Goal: Transaction & Acquisition: Purchase product/service

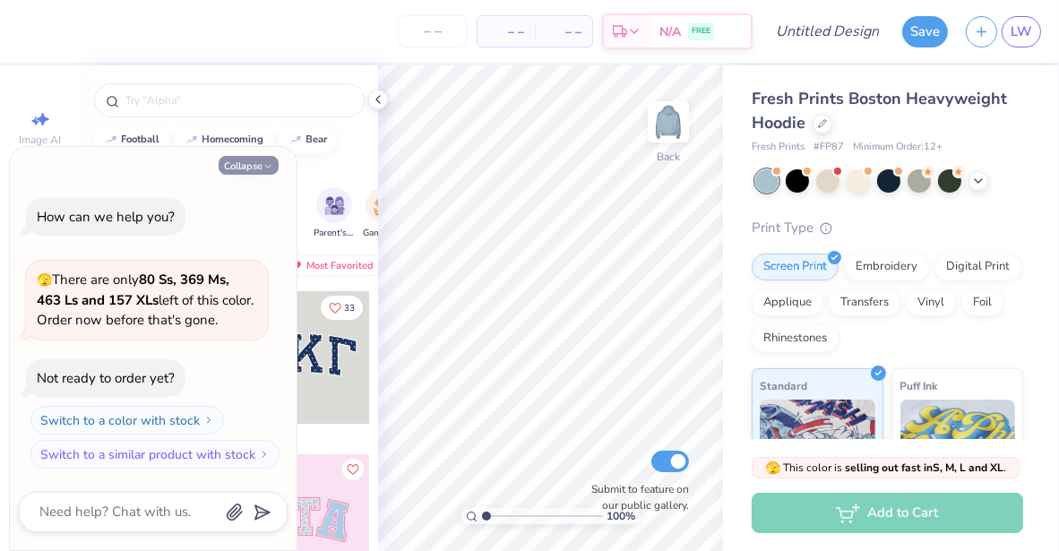
click at [258, 165] on button "Collapse" at bounding box center [249, 165] width 60 height 19
type textarea "x"
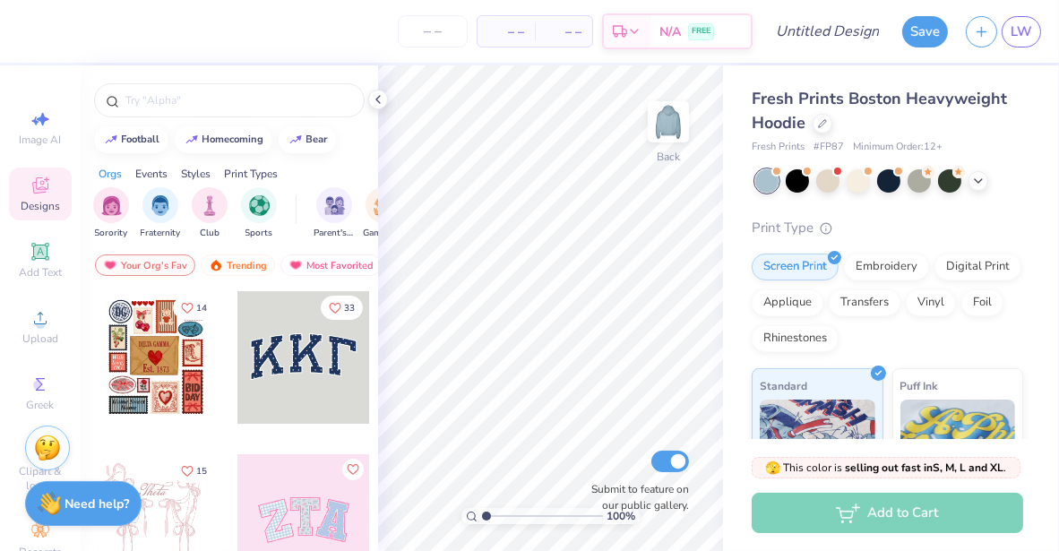
type input "1.00439874060354"
type textarea "x"
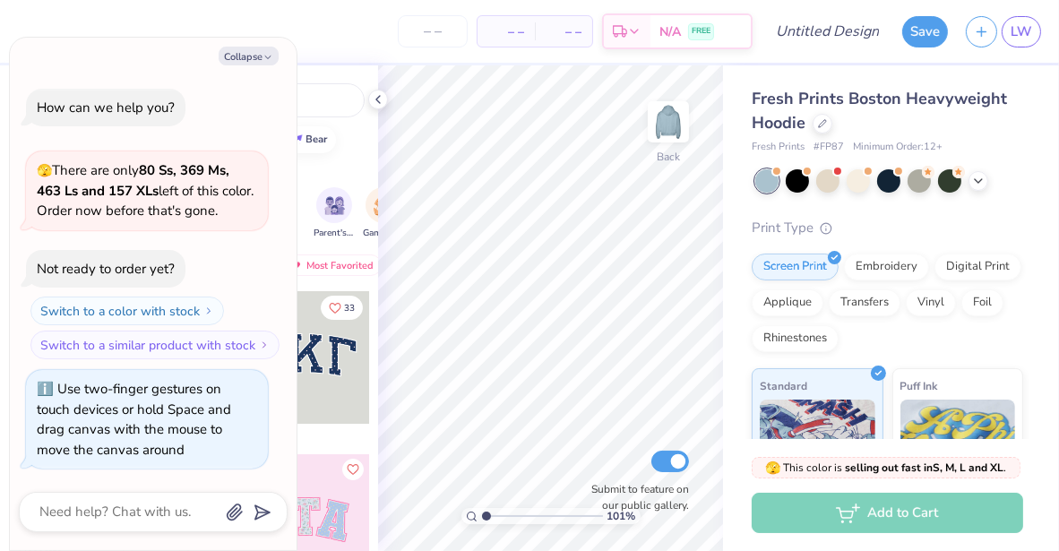
type input "1.01077319170622"
type textarea "x"
type input "1.02831331328735"
type textarea "x"
type input "1"
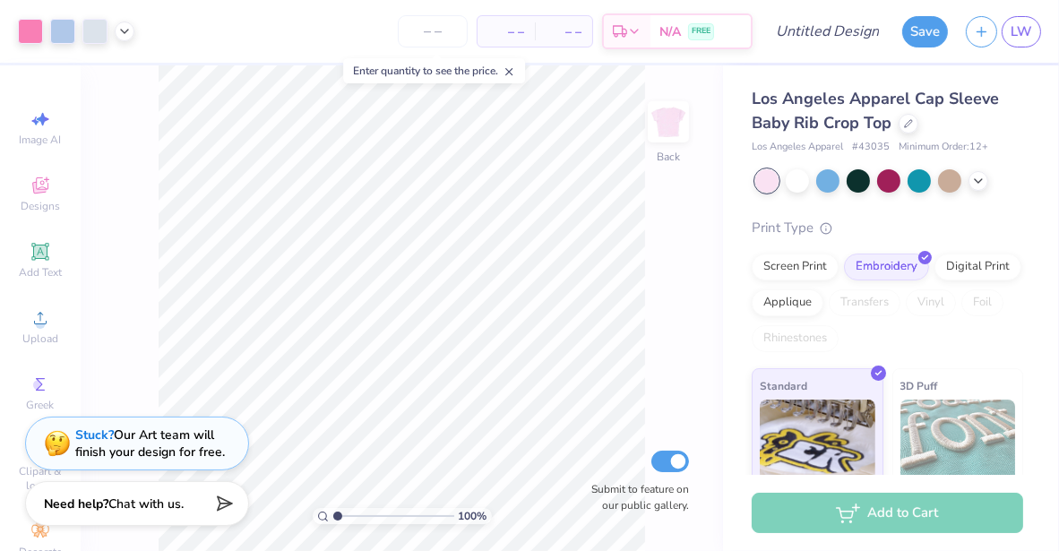
click at [932, 439] on img at bounding box center [959, 445] width 116 height 90
click at [949, 427] on img at bounding box center [959, 445] width 116 height 90
click at [957, 412] on img at bounding box center [959, 445] width 116 height 90
click at [941, 409] on img at bounding box center [959, 445] width 116 height 90
click at [904, 119] on icon at bounding box center [908, 121] width 9 height 9
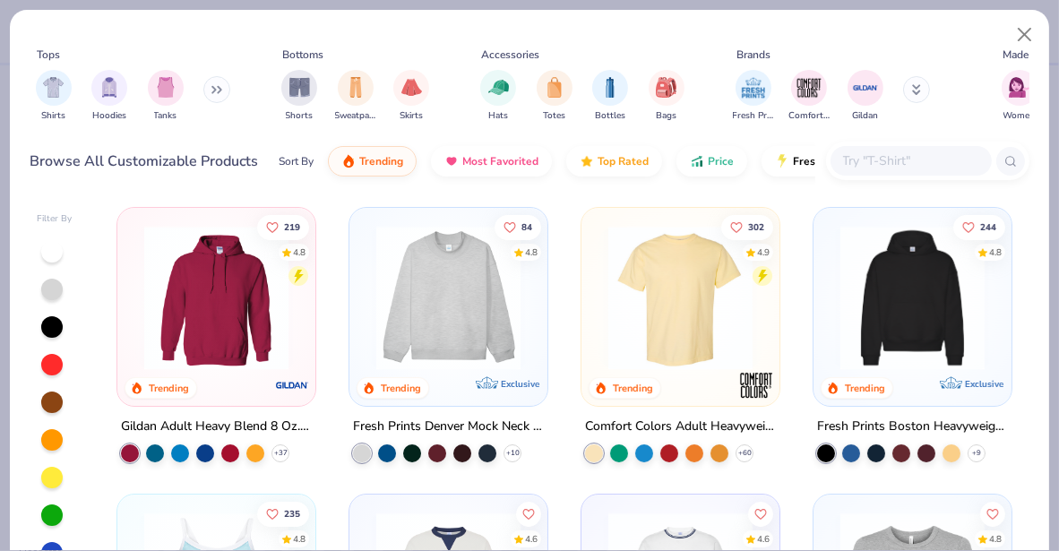
click at [234, 345] on img at bounding box center [216, 298] width 162 height 144
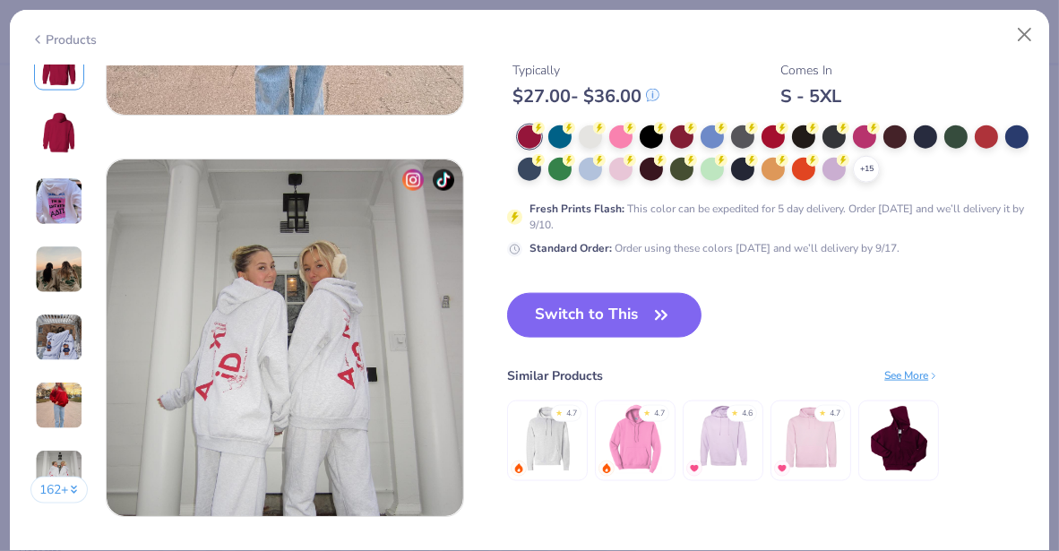
scroll to position [2313, 0]
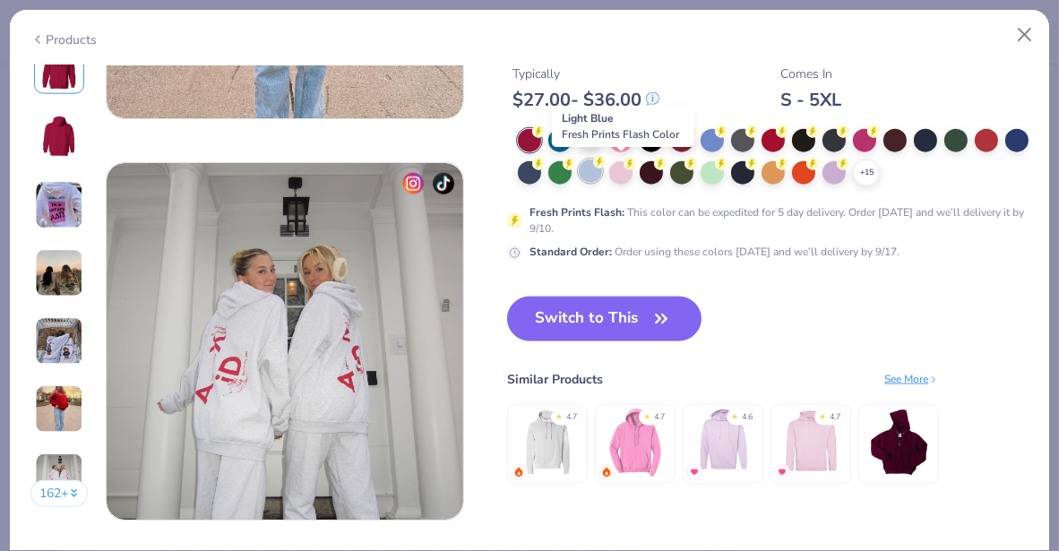
click at [602, 171] on div at bounding box center [590, 171] width 23 height 23
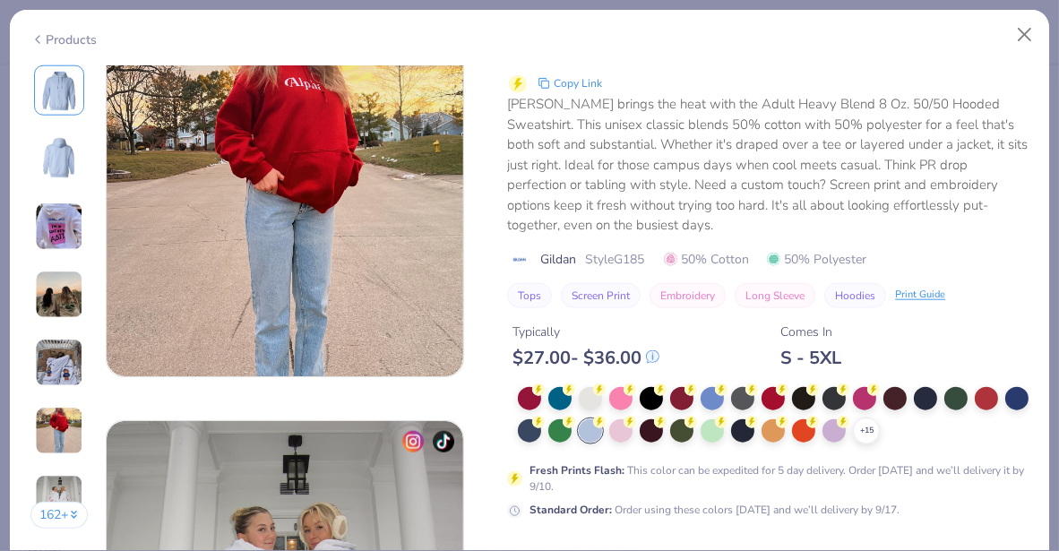
scroll to position [2123, 0]
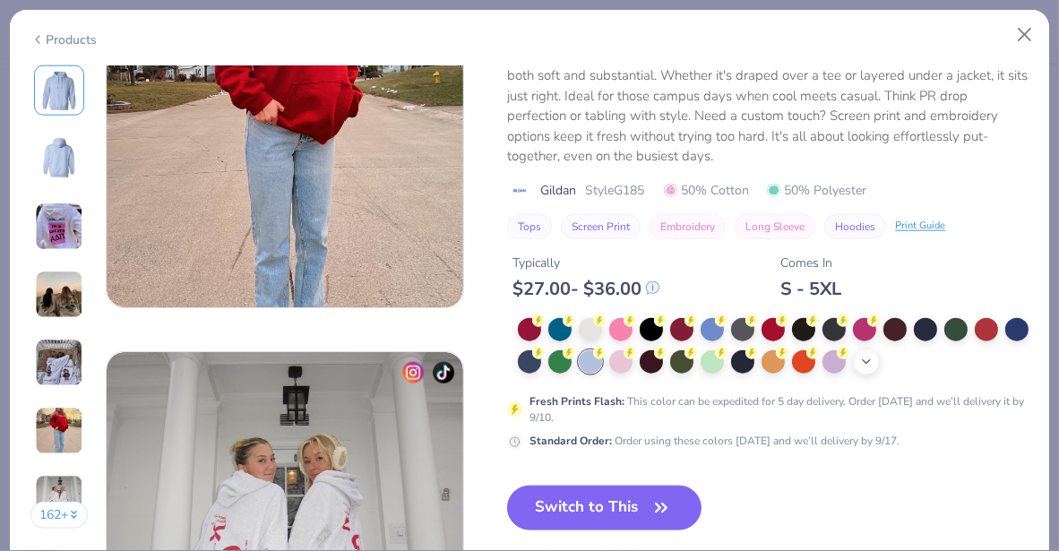
click at [874, 360] on icon at bounding box center [867, 362] width 14 height 14
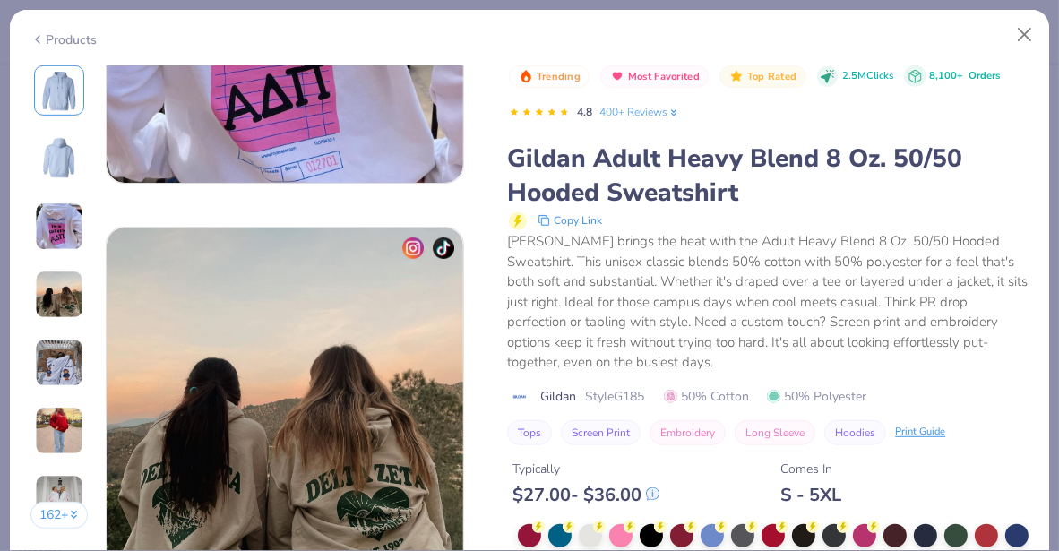
scroll to position [565, 0]
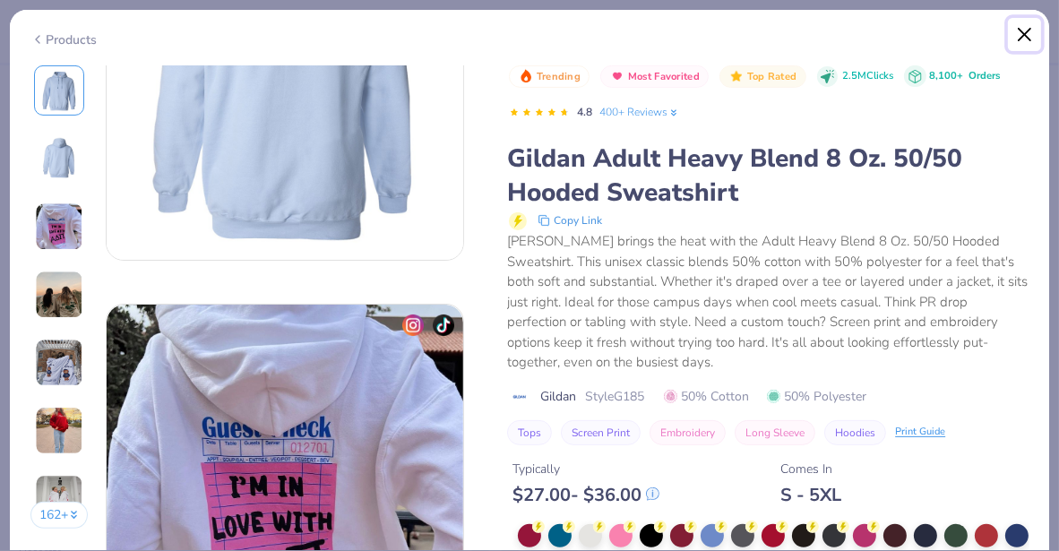
click at [1027, 26] on button "Close" at bounding box center [1025, 35] width 34 height 34
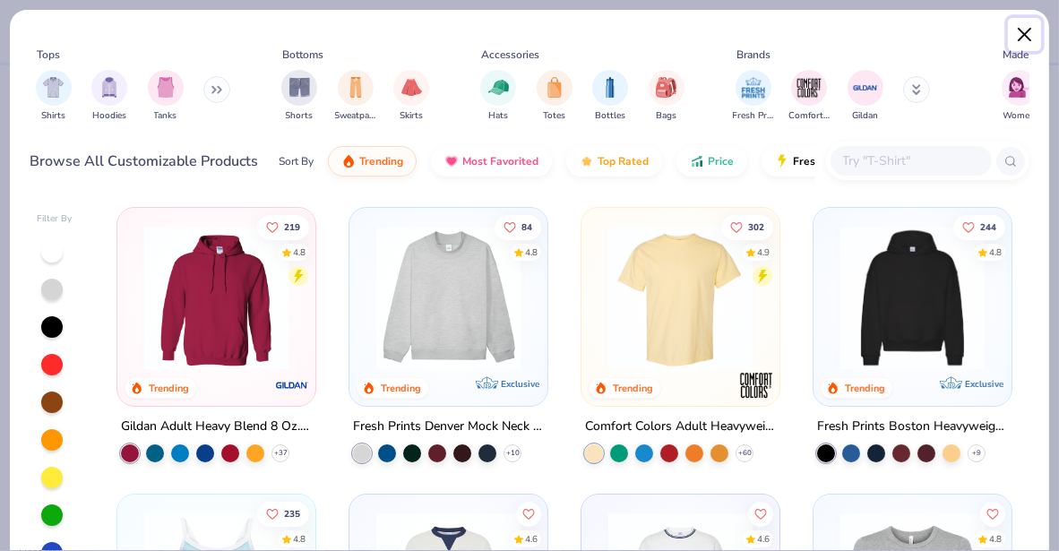
click at [1031, 27] on button "Close" at bounding box center [1025, 35] width 34 height 34
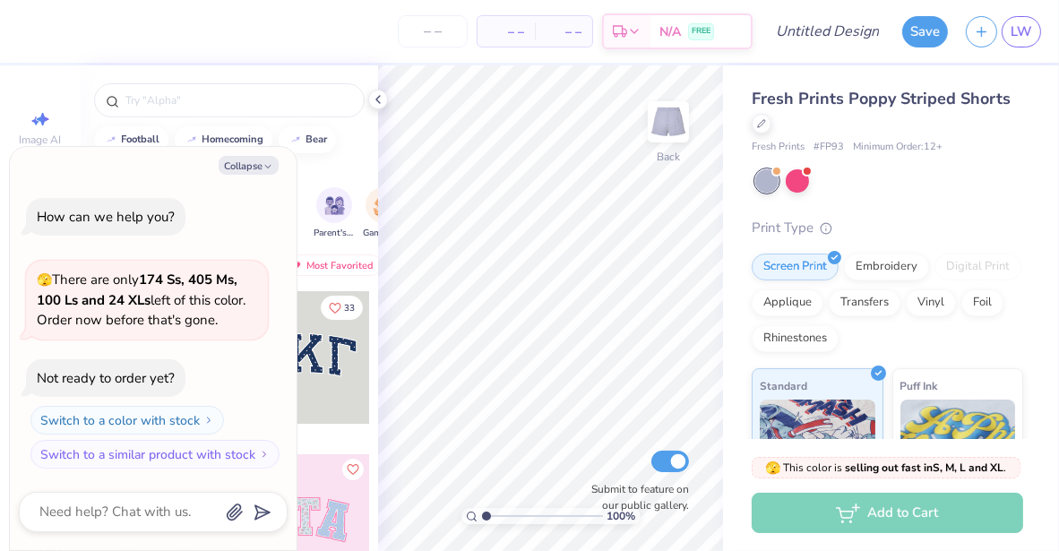
click at [387, 94] on div at bounding box center [378, 100] width 20 height 20
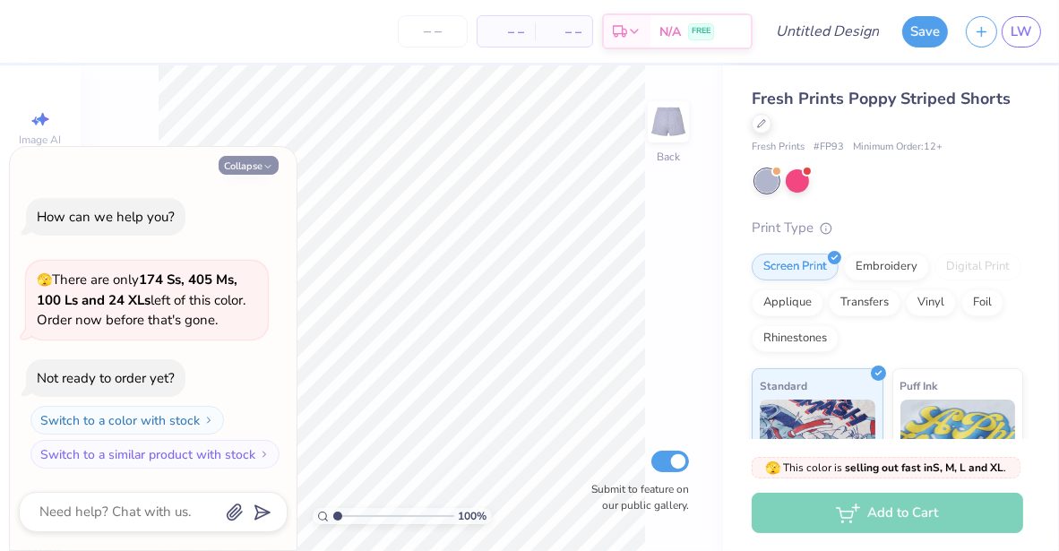
click at [256, 164] on button "Collapse" at bounding box center [249, 165] width 60 height 19
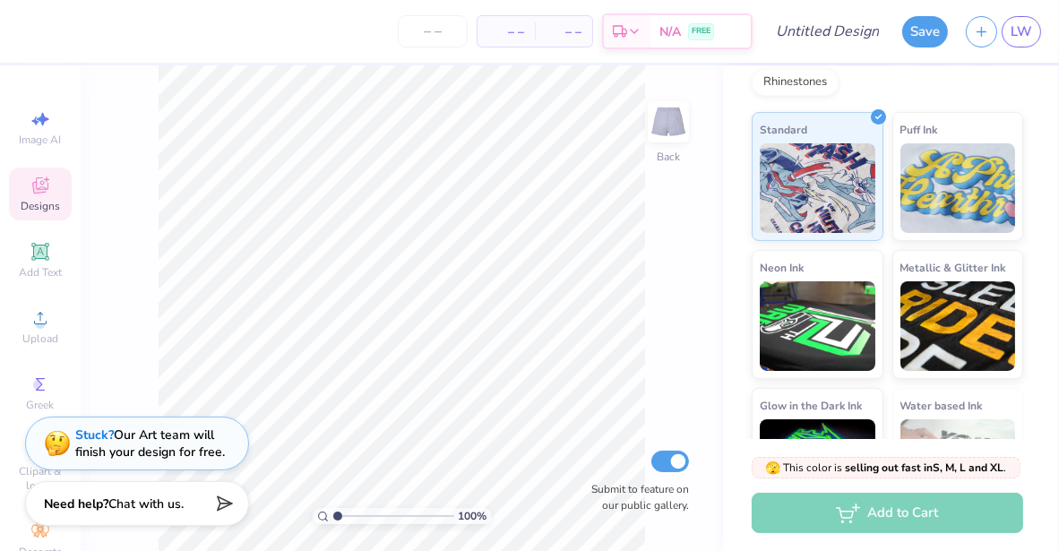
scroll to position [333, 0]
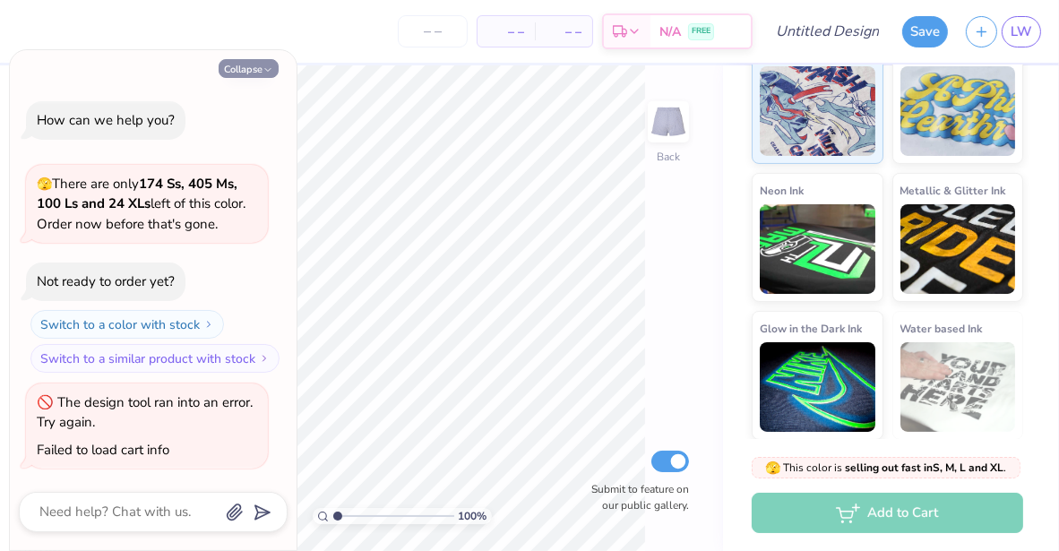
click at [264, 73] on icon "button" at bounding box center [268, 70] width 11 height 11
type textarea "x"
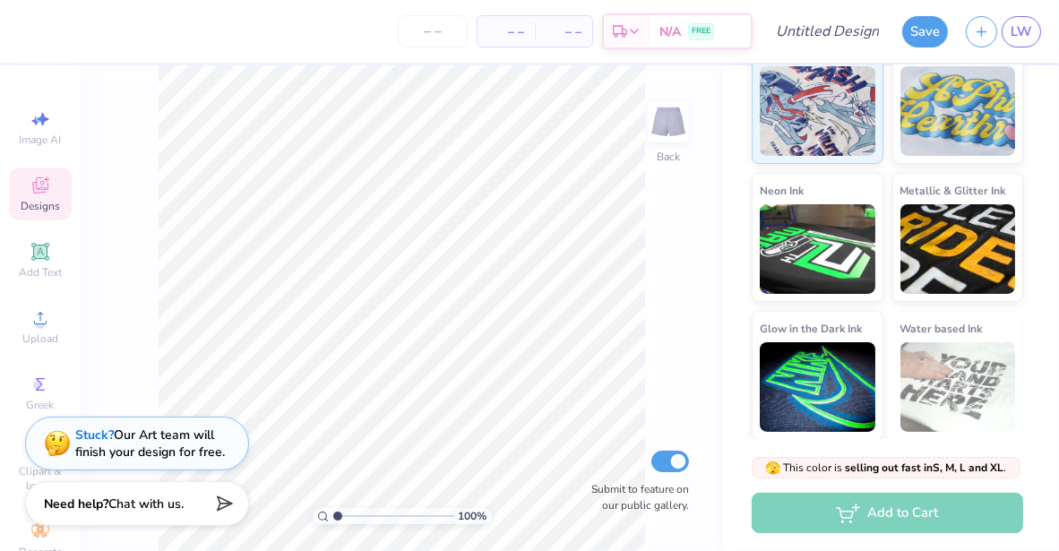
click at [157, 16] on div "– – Per Item – – Total Est. Delivery N/A FREE" at bounding box center [390, 31] width 726 height 63
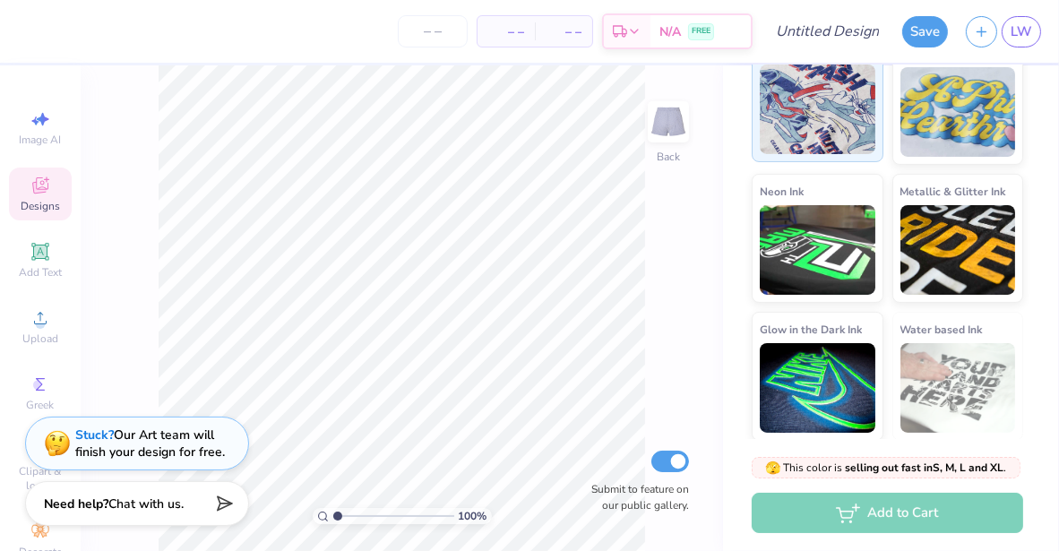
scroll to position [0, 0]
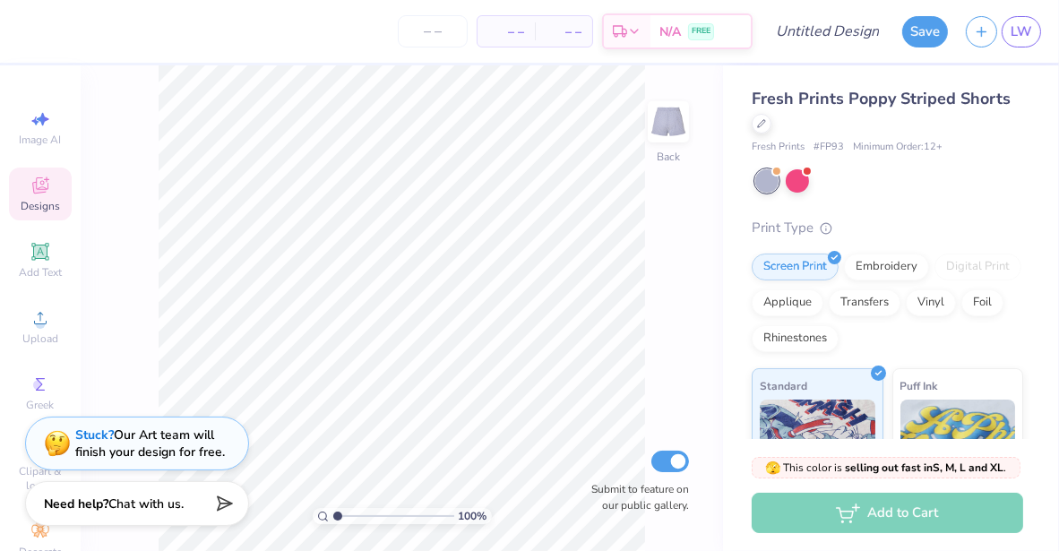
click at [880, 198] on div "Fresh Prints Poppy Striped Shorts Fresh Prints # FP93 Minimum Order: 12 + Print…" at bounding box center [888, 430] width 272 height 687
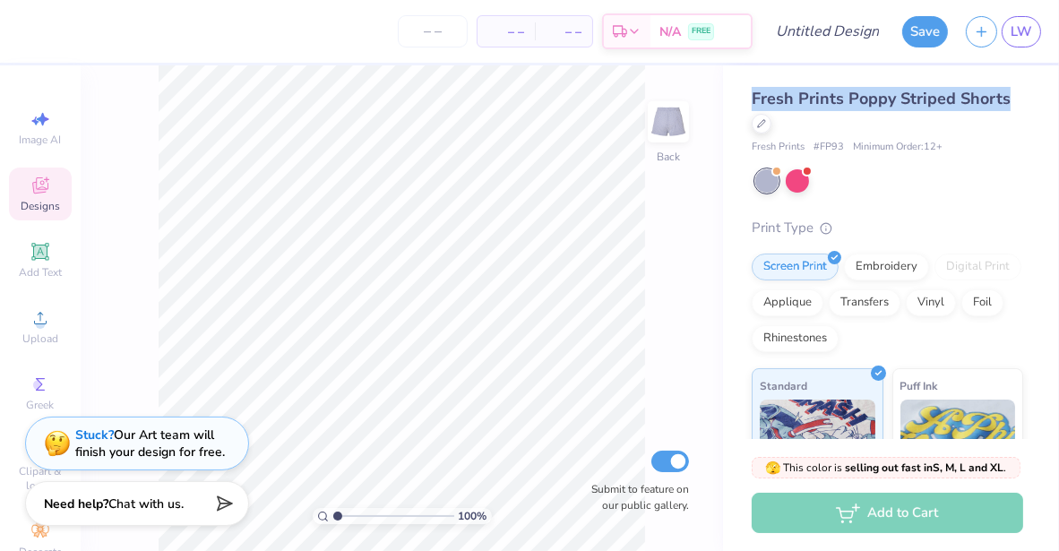
drag, startPoint x: 805, startPoint y: 123, endPoint x: 748, endPoint y: 93, distance: 63.7
click at [748, 93] on div "Fresh Prints Poppy Striped Shorts Fresh Prints # FP93 Minimum Order: 12 + Print…" at bounding box center [891, 419] width 336 height 708
drag, startPoint x: 750, startPoint y: 94, endPoint x: 1005, endPoint y: 160, distance: 263.1
click at [1005, 160] on div "Fresh Prints Poppy Striped Shorts Fresh Prints # FP93 Minimum Order: 12 + Print…" at bounding box center [891, 419] width 336 height 708
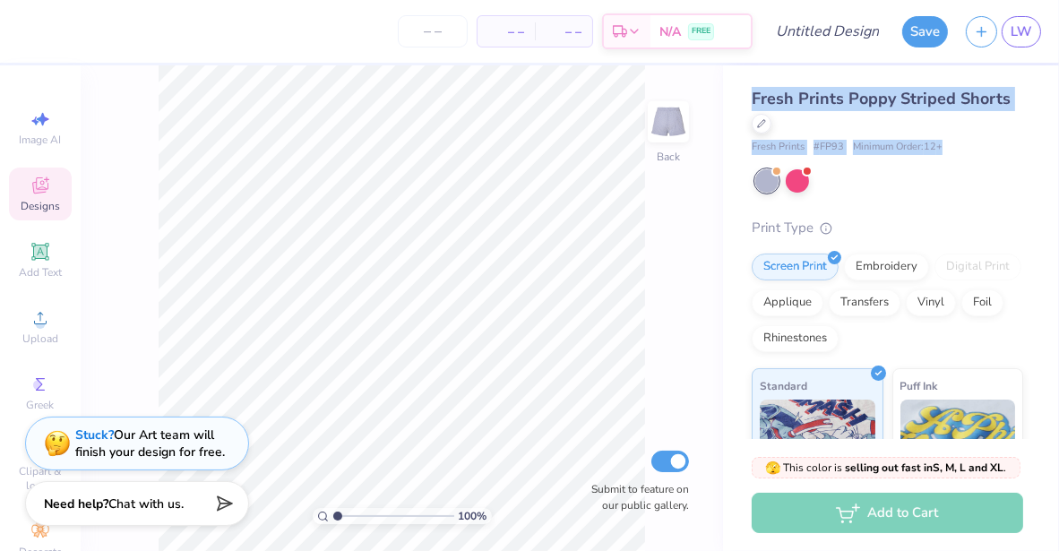
click at [977, 143] on div "Fresh Prints # FP93 Minimum Order: 12 +" at bounding box center [888, 147] width 272 height 15
drag, startPoint x: 741, startPoint y: 86, endPoint x: 983, endPoint y: 149, distance: 250.0
click at [983, 149] on div "Fresh Prints Poppy Striped Shorts Fresh Prints # FP93 Minimum Order: 12 + Print…" at bounding box center [891, 419] width 336 height 708
click at [983, 149] on div "Fresh Prints # FP93 Minimum Order: 12 +" at bounding box center [888, 147] width 272 height 15
drag, startPoint x: 753, startPoint y: 81, endPoint x: 995, endPoint y: 198, distance: 269.0
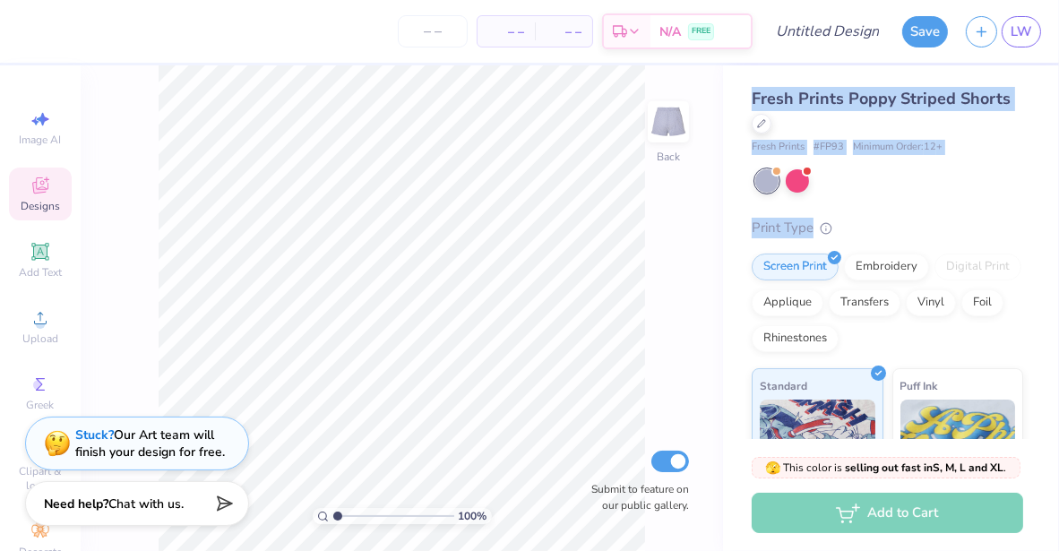
click at [995, 198] on div "Fresh Prints Poppy Striped Shorts Fresh Prints # FP93 Minimum Order: 12 + Print…" at bounding box center [891, 419] width 336 height 708
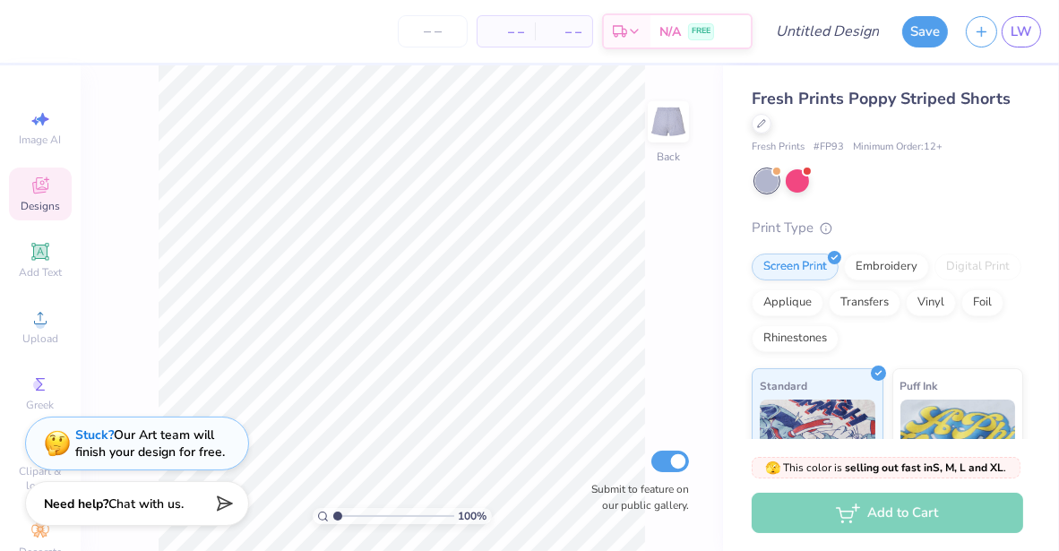
click at [995, 198] on div "Fresh Prints Poppy Striped Shorts Fresh Prints # FP93 Minimum Order: 12 + Print…" at bounding box center [888, 430] width 272 height 687
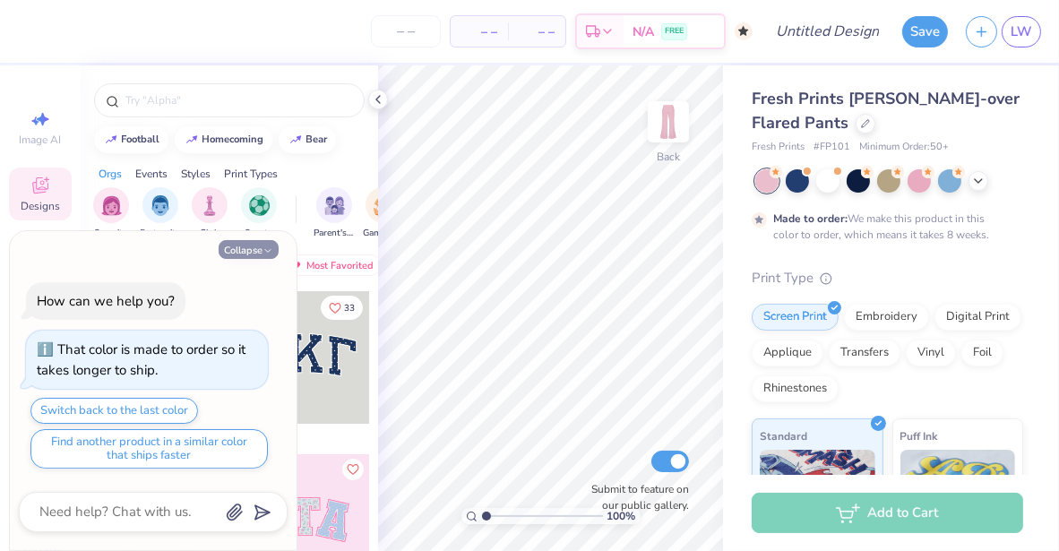
click at [259, 248] on button "Collapse" at bounding box center [249, 249] width 60 height 19
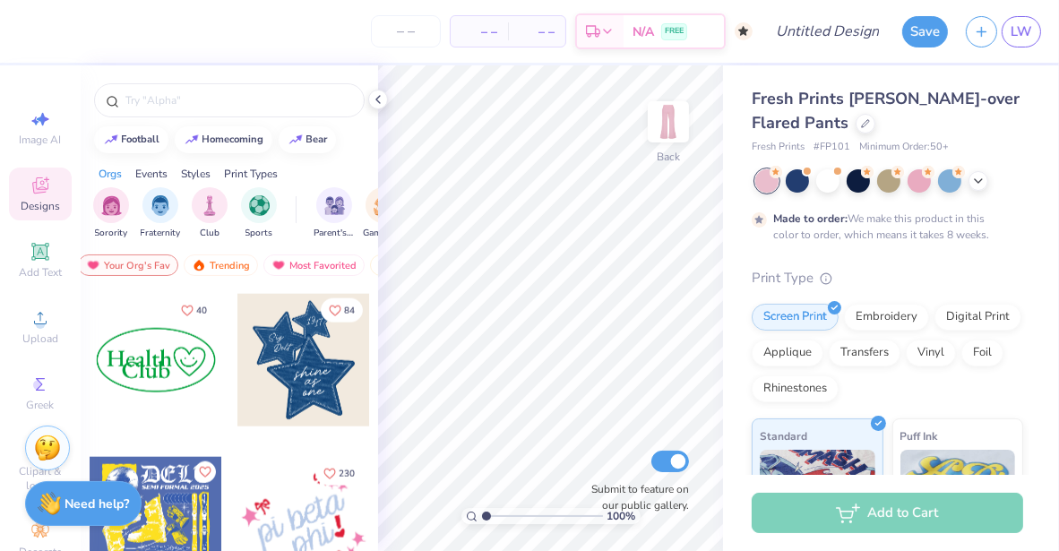
scroll to position [2118, 0]
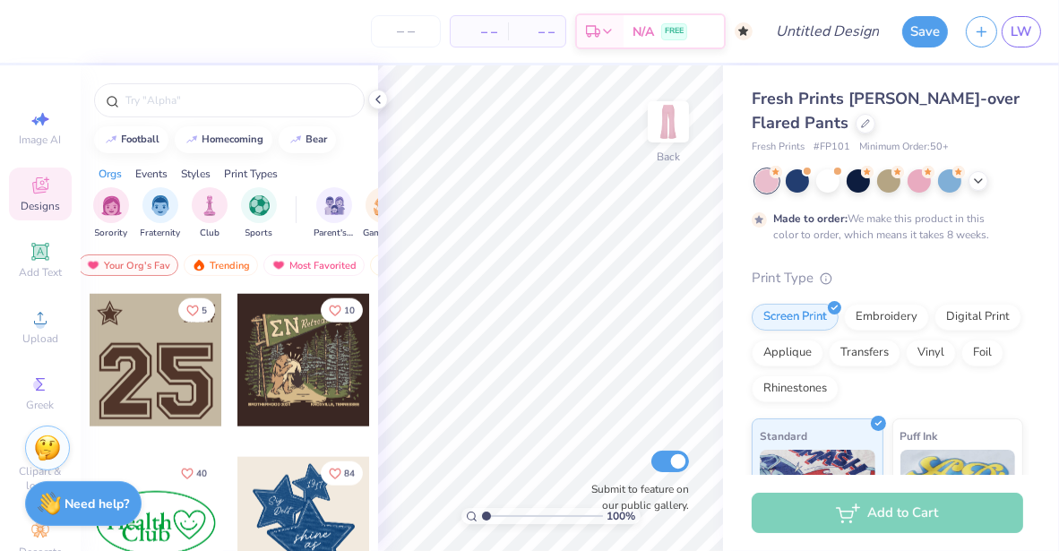
click at [136, 376] on div at bounding box center [156, 360] width 133 height 133
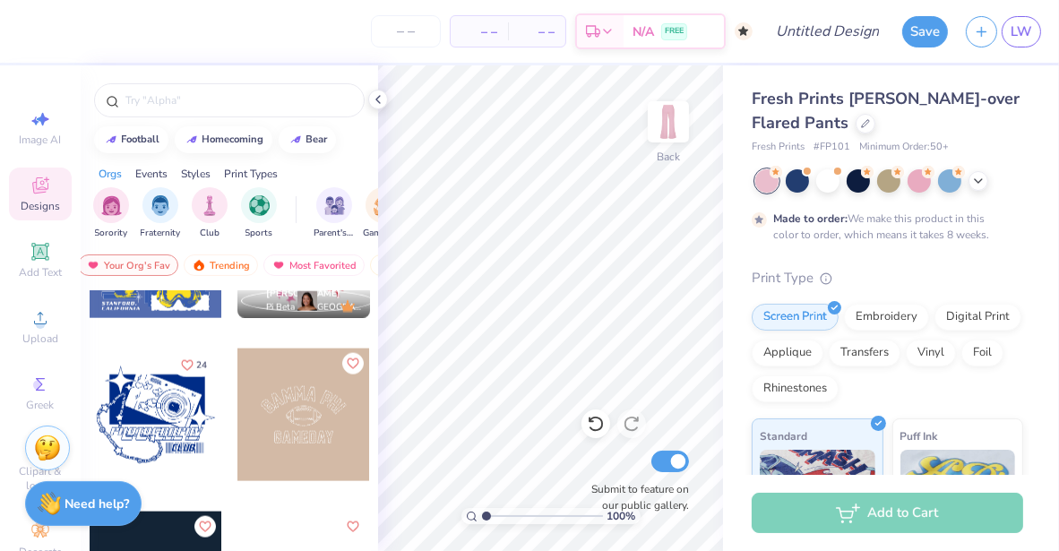
scroll to position [2553, 0]
click at [257, 498] on div at bounding box center [304, 429] width 134 height 162
click at [379, 97] on icon at bounding box center [378, 99] width 14 height 14
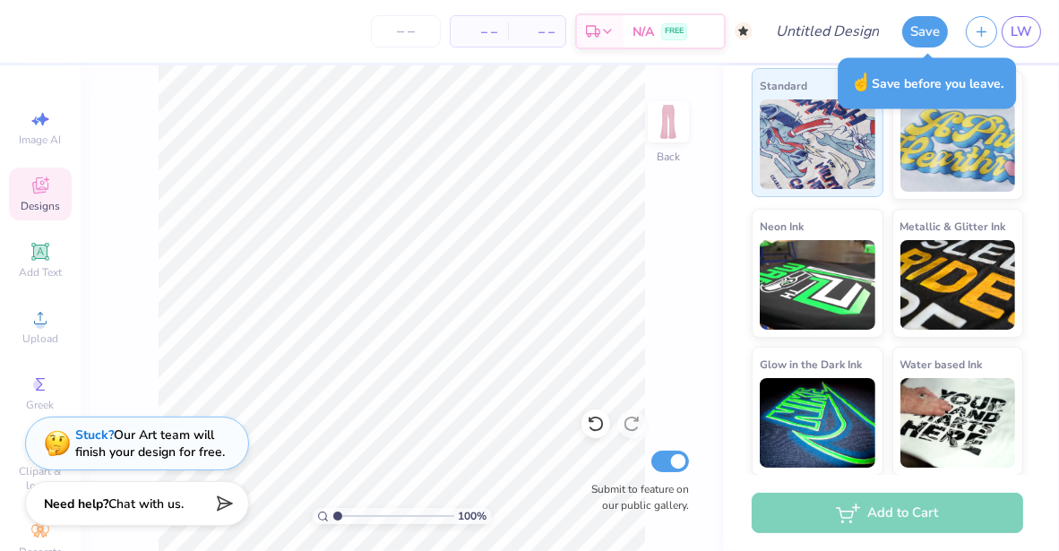
scroll to position [0, 0]
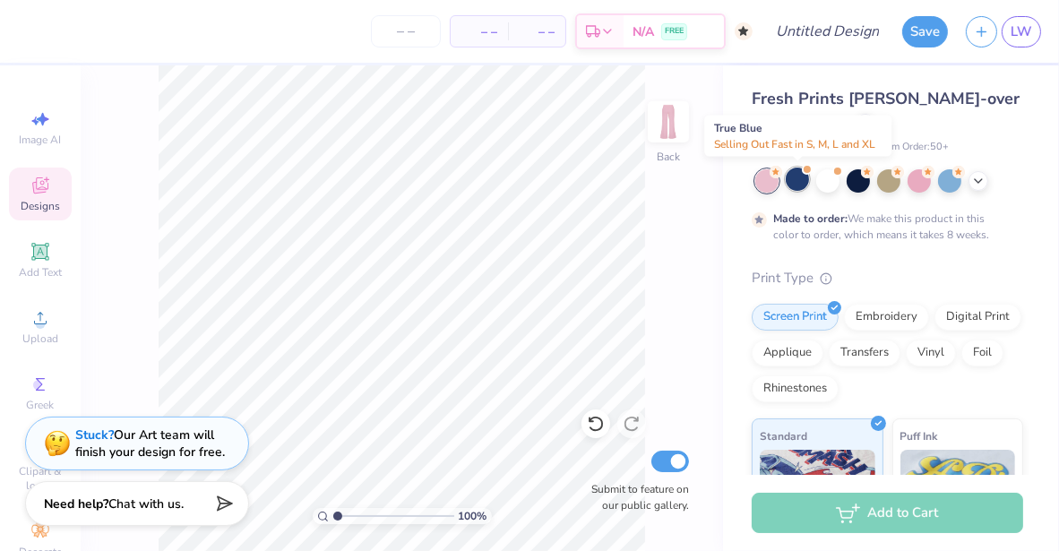
click at [804, 178] on div at bounding box center [797, 179] width 23 height 23
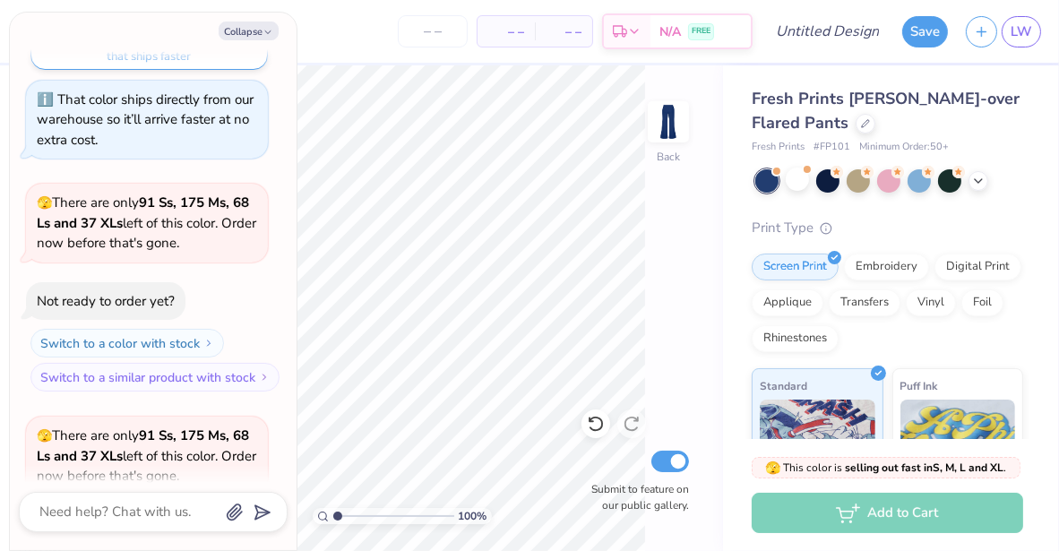
scroll to position [181, 0]
click at [857, 526] on div "Add to Cart" at bounding box center [888, 513] width 272 height 40
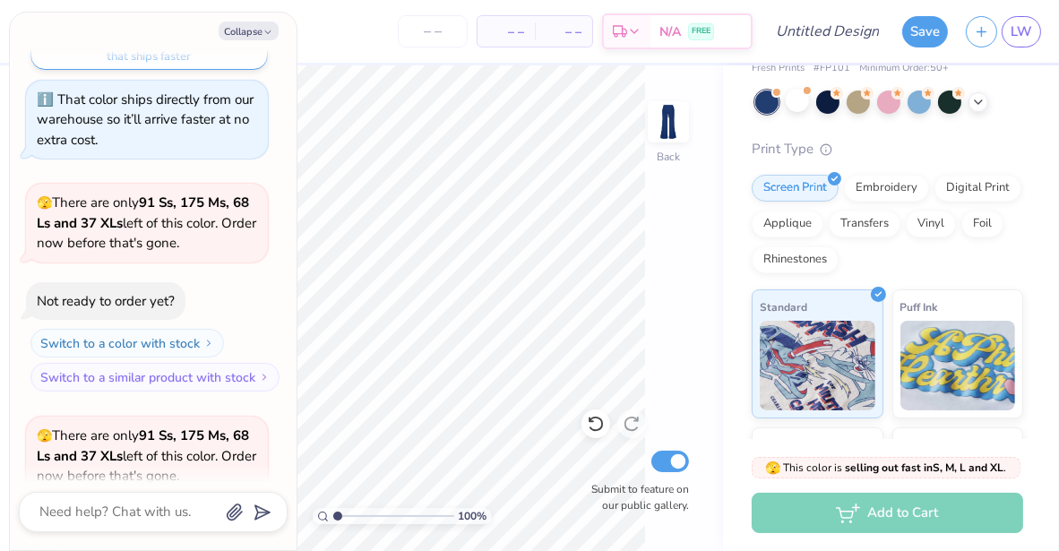
scroll to position [77, 0]
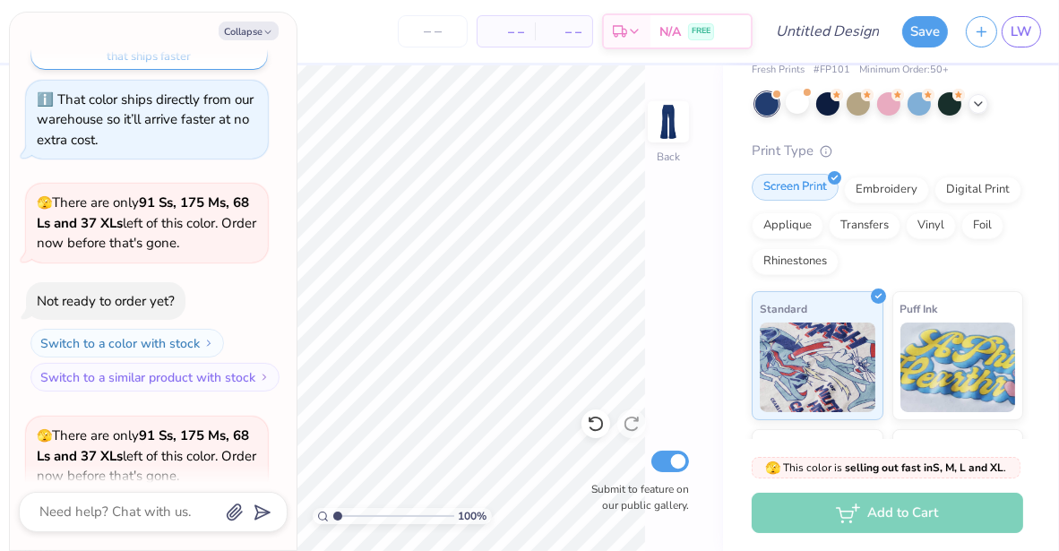
click at [762, 177] on div "Screen Print" at bounding box center [795, 187] width 87 height 27
type textarea "x"
click at [828, 30] on input "Design Title" at bounding box center [850, 31] width 88 height 36
type input "F"
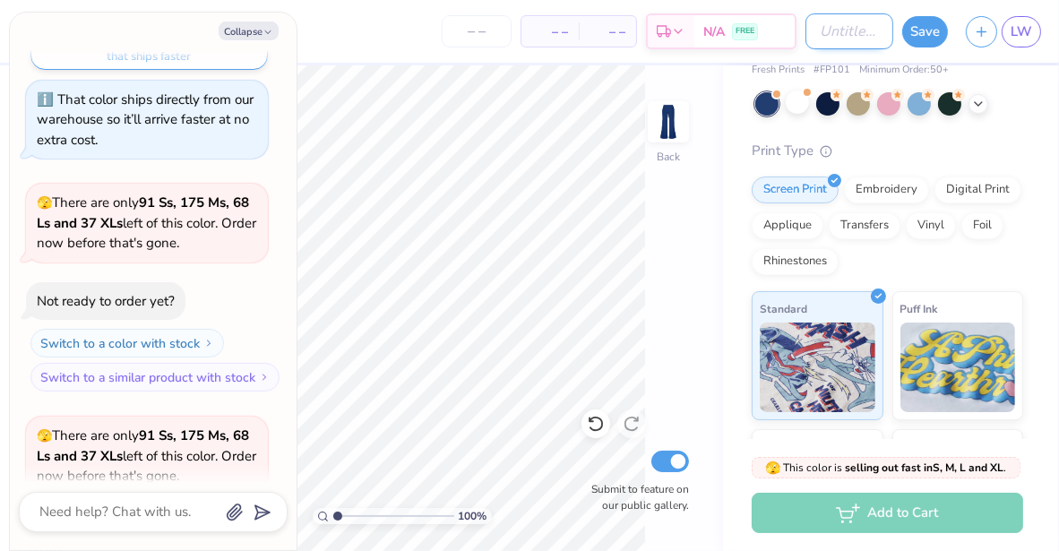
type textarea "x"
type input "Fo"
type textarea "x"
type input "Fol"
type textarea "x"
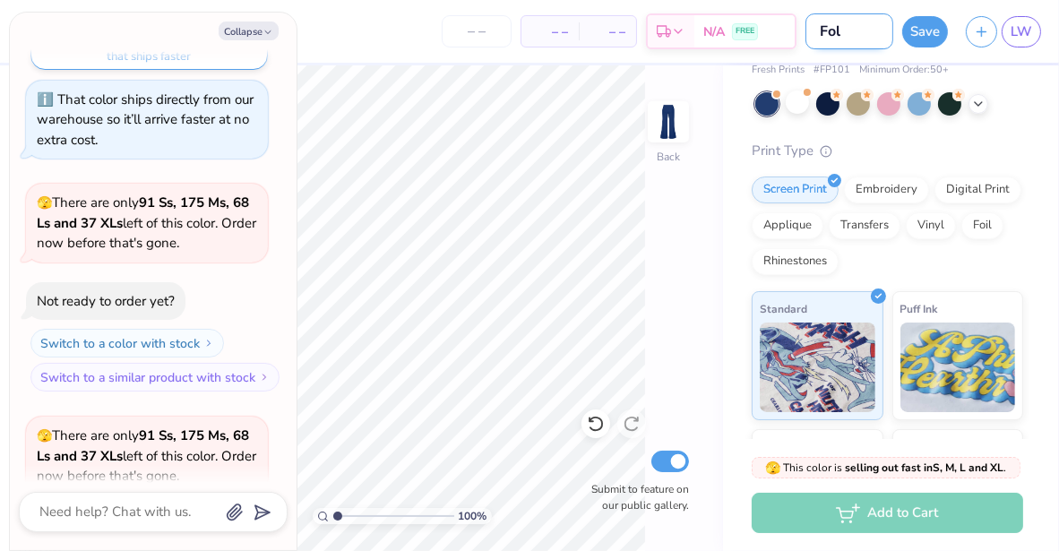
type input "Fold"
type textarea "x"
type input "Foldo"
type textarea "x"
type input "Foldov"
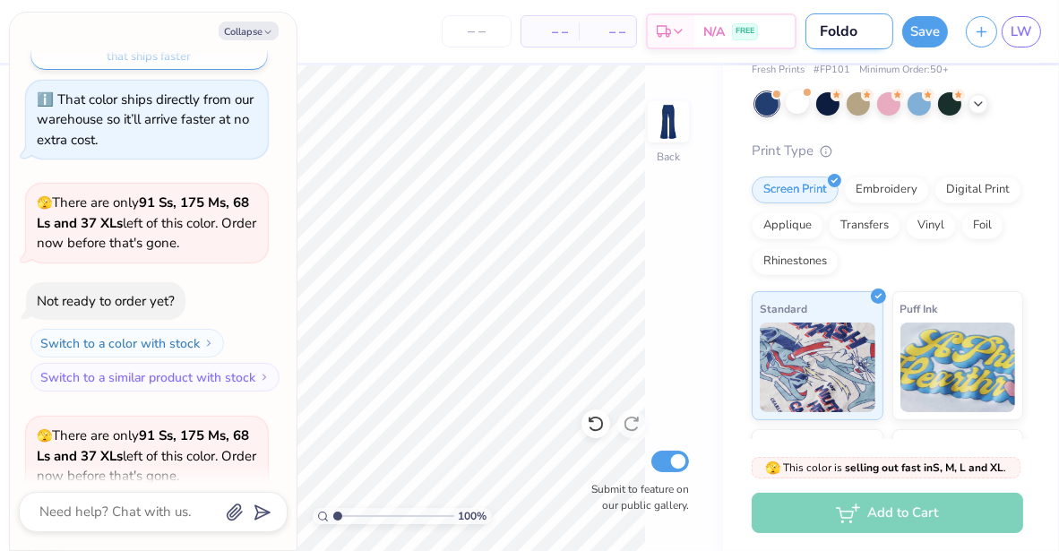
type textarea "x"
type input "Foldove"
type textarea "x"
type input "Foldover"
type textarea "x"
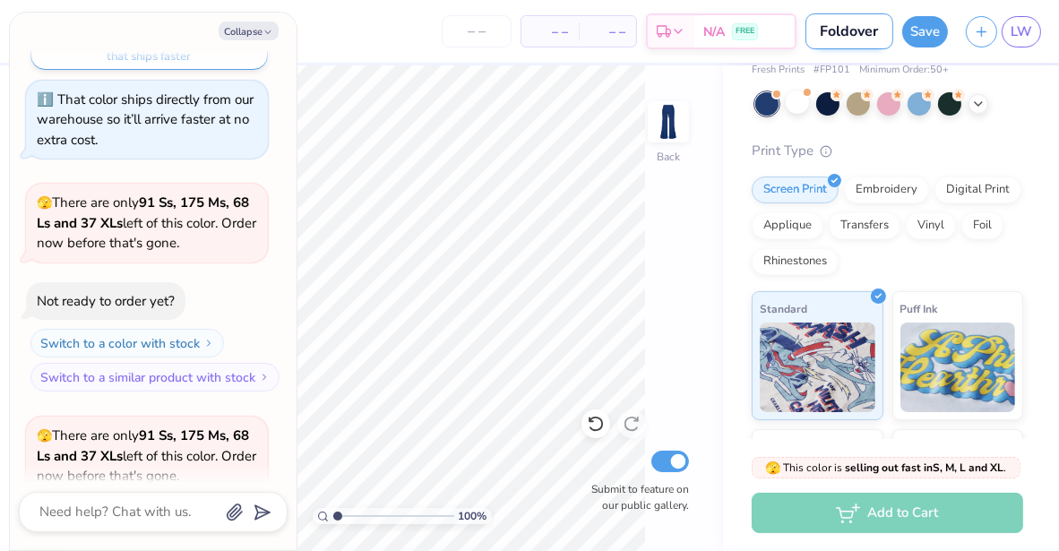
type input "Foldover"
type textarea "x"
type input "Foldover P"
type textarea "x"
type input "Foldover Pa"
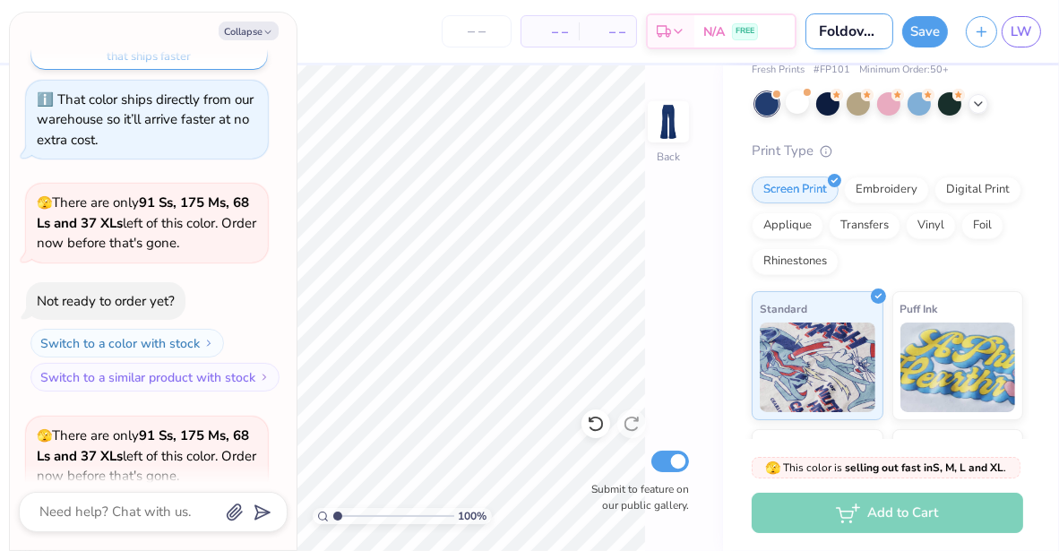
type textarea "x"
type input "Foldover Pan"
type textarea "x"
type input "Foldover Pant"
type textarea "x"
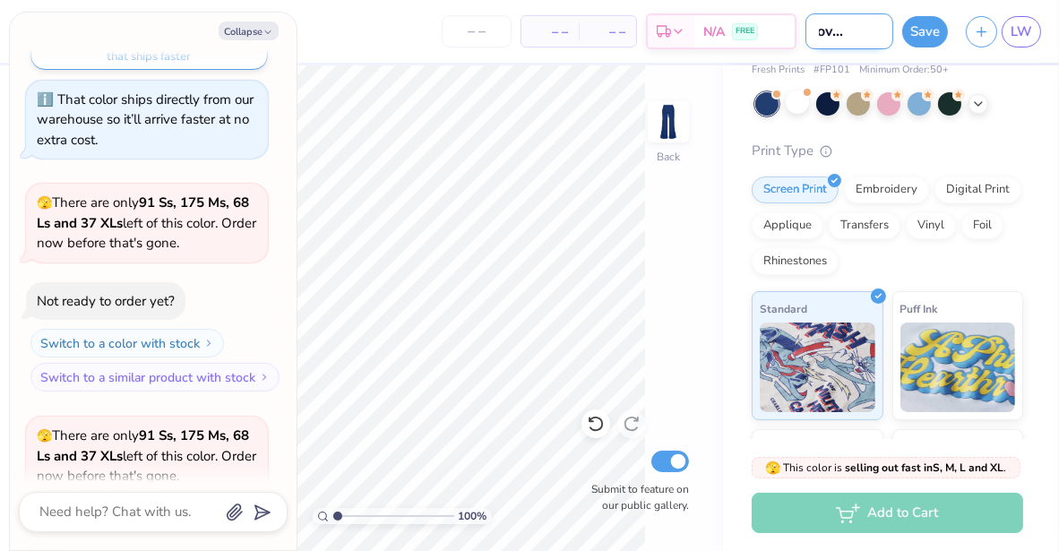
type input "Foldover Pants"
type textarea "x"
type input "Foldover Pants"
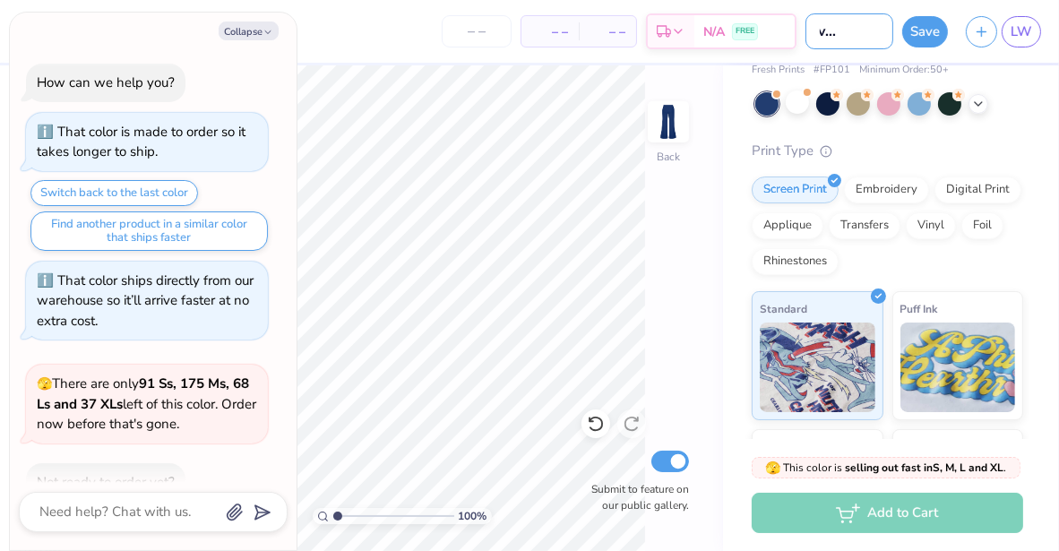
scroll to position [0, 0]
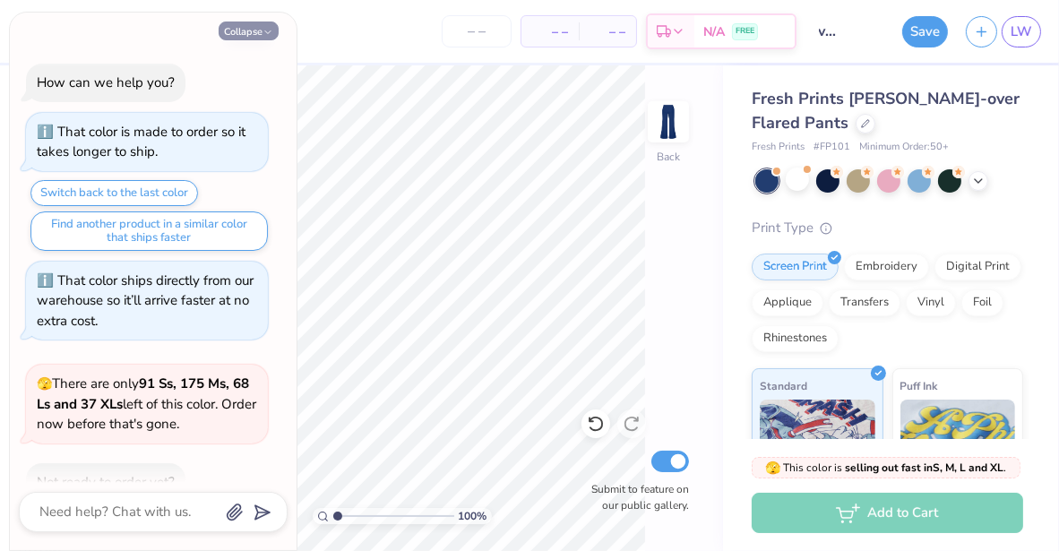
click at [240, 33] on button "Collapse" at bounding box center [249, 31] width 60 height 19
type textarea "x"
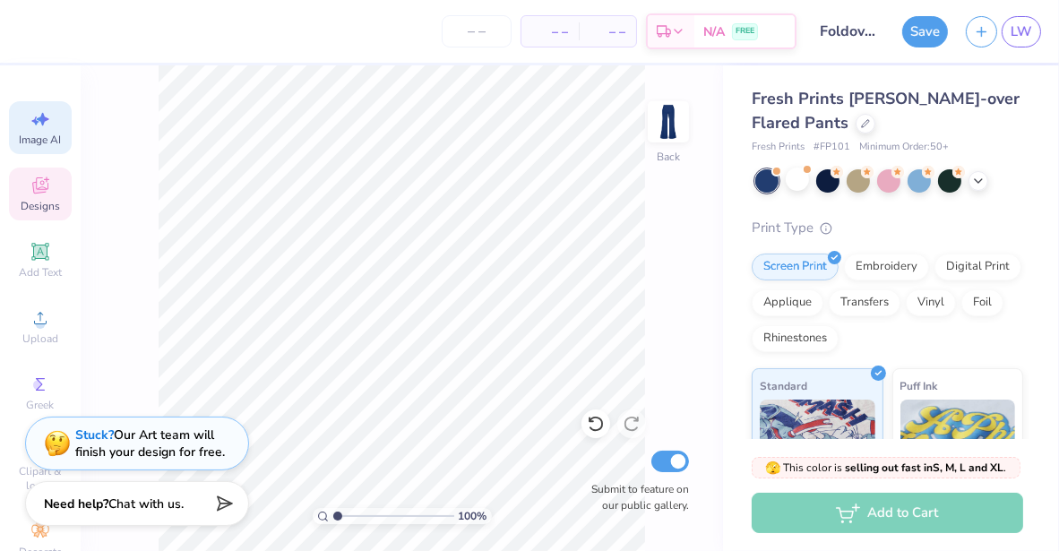
click at [42, 119] on icon at bounding box center [41, 119] width 22 height 22
select select "4"
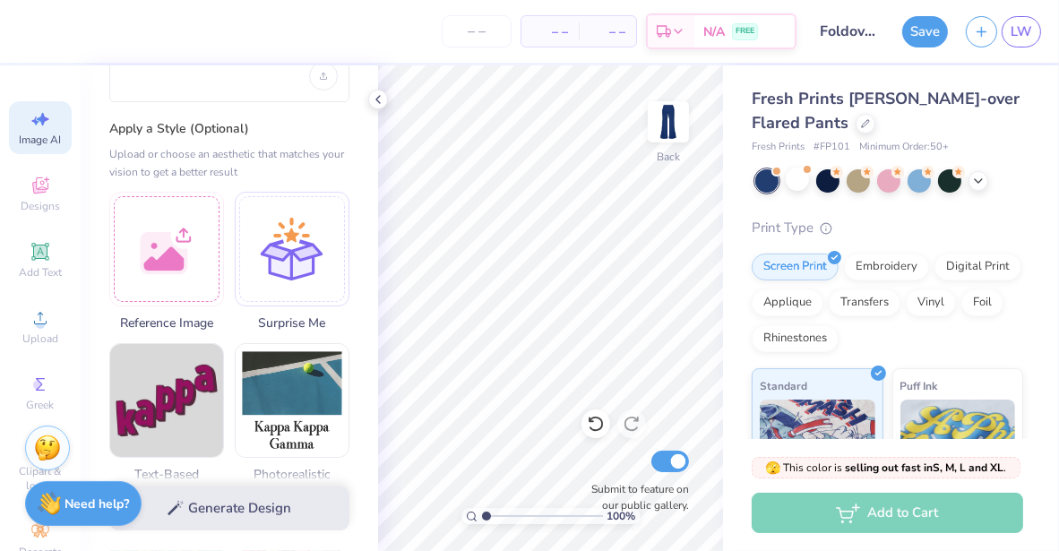
scroll to position [153, 0]
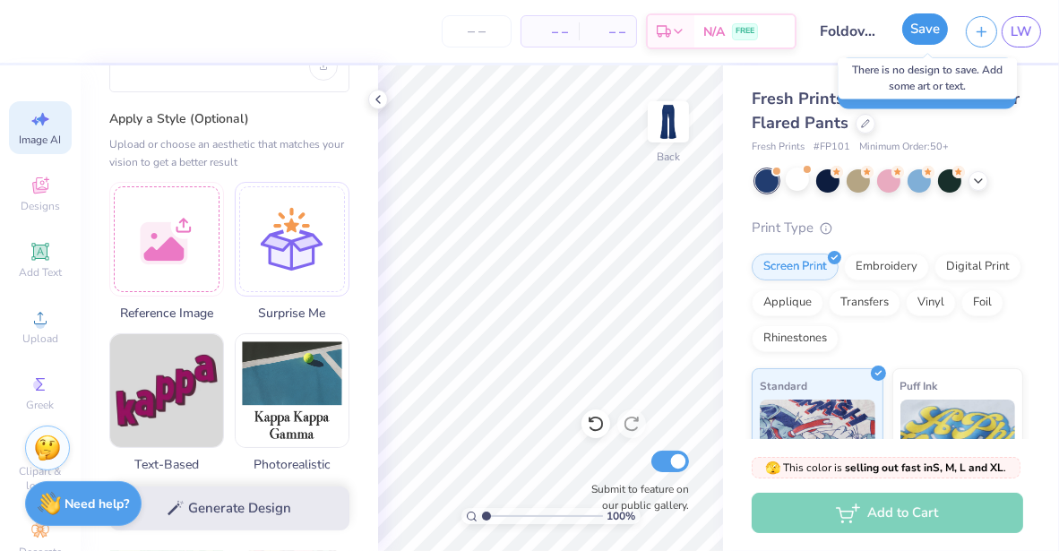
click at [926, 37] on button "Save" at bounding box center [926, 28] width 46 height 31
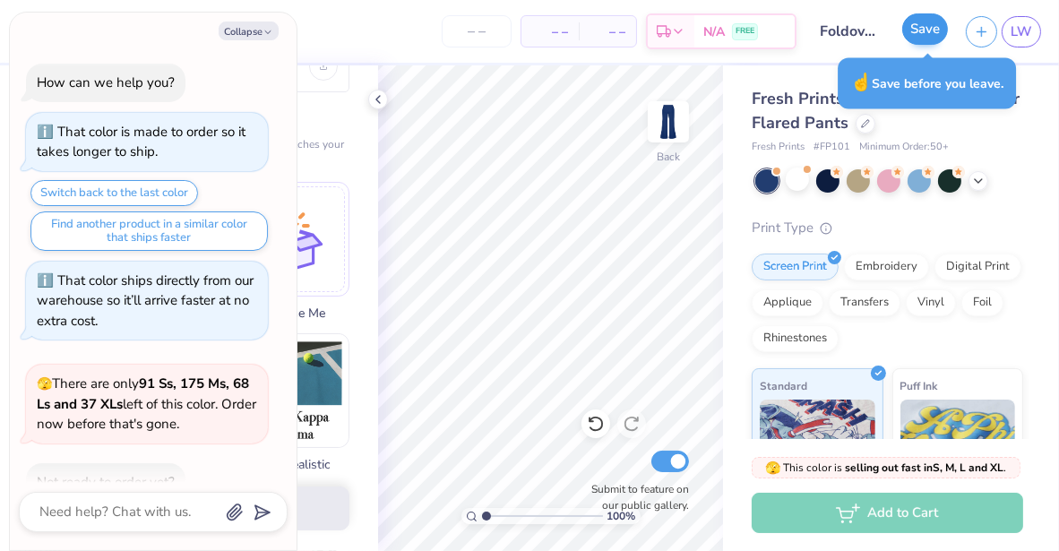
scroll to position [448, 0]
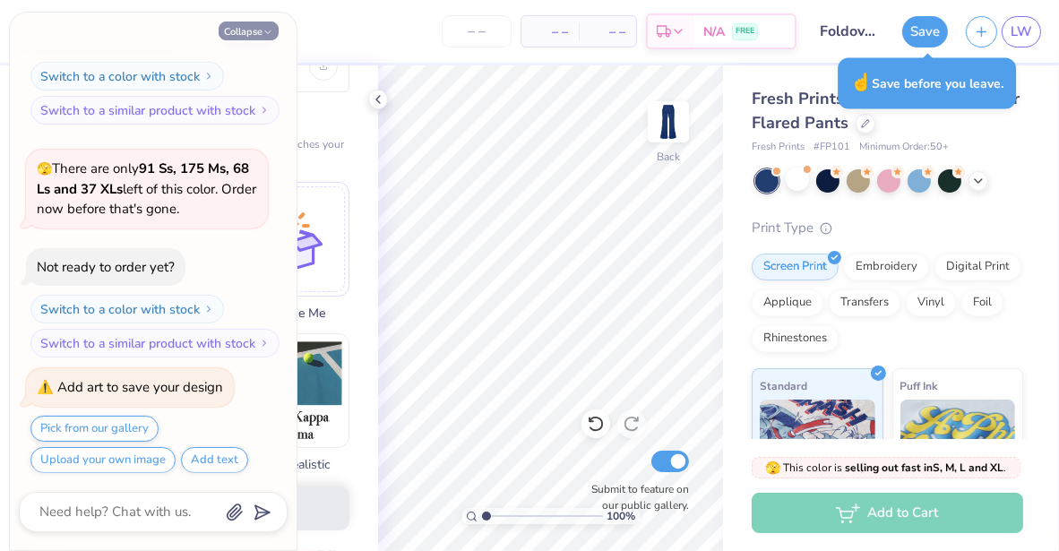
click at [252, 28] on button "Collapse" at bounding box center [249, 31] width 60 height 19
type textarea "x"
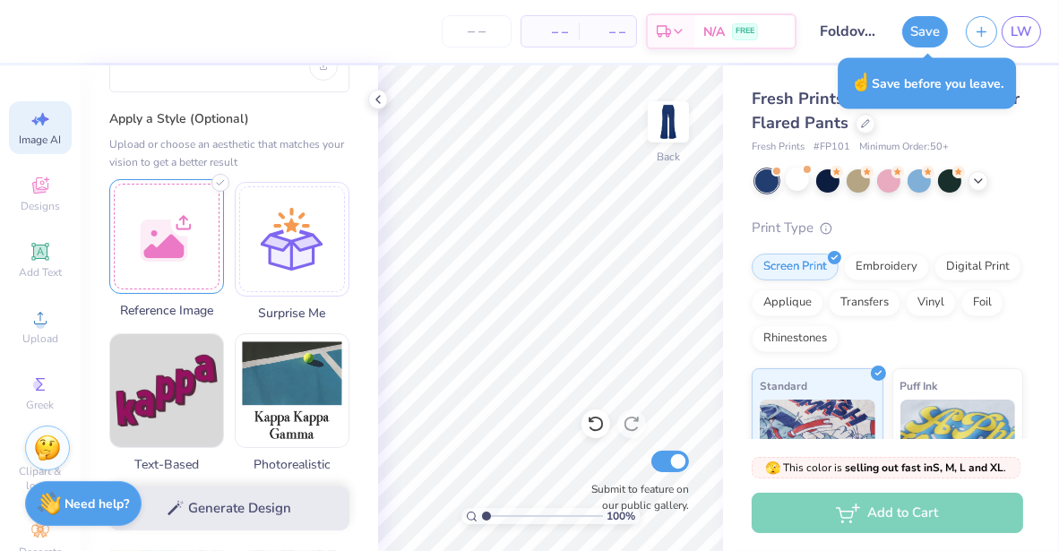
click at [169, 242] on div at bounding box center [166, 236] width 115 height 115
click at [170, 246] on div at bounding box center [166, 236] width 115 height 115
click at [165, 246] on div at bounding box center [166, 236] width 115 height 115
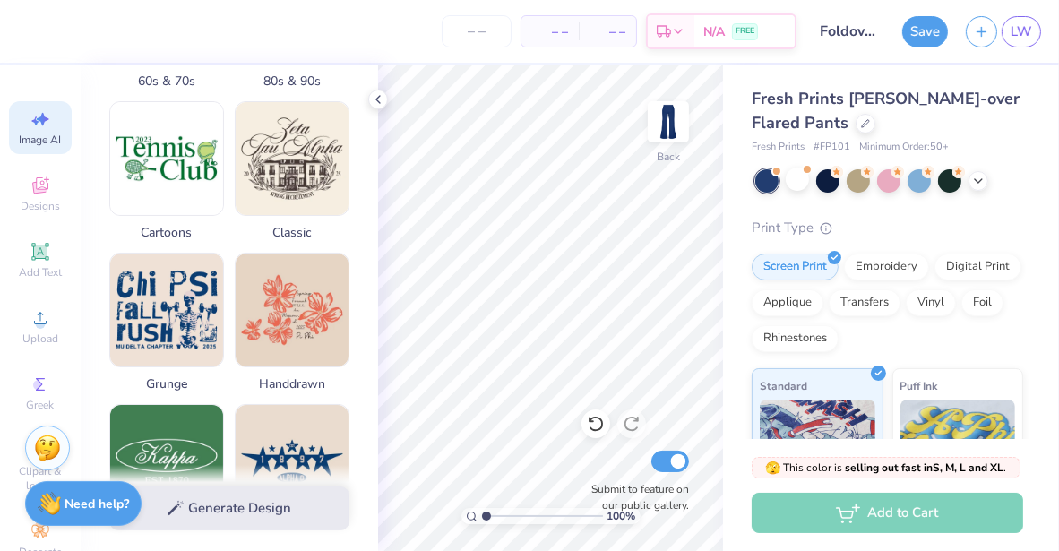
scroll to position [0, 0]
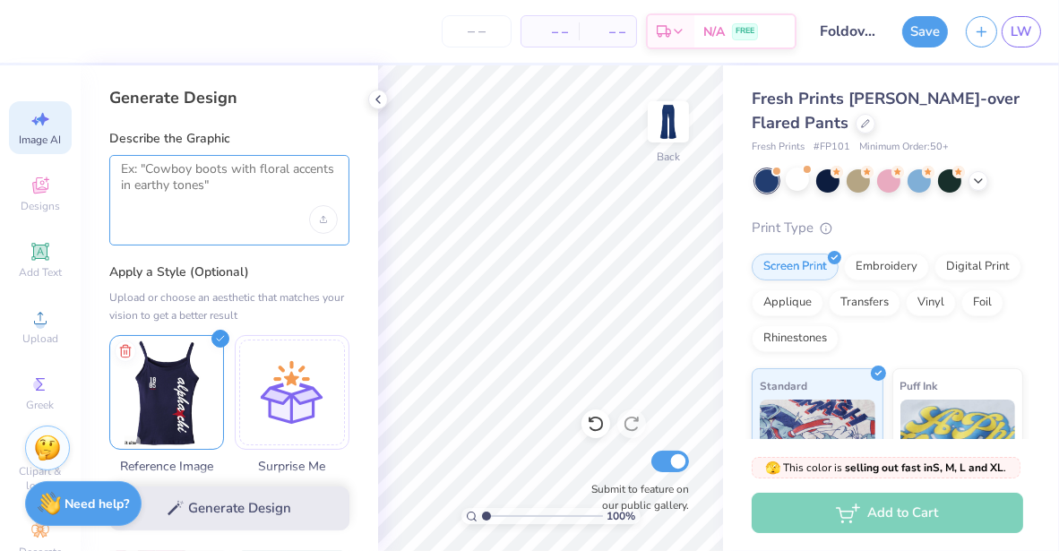
click at [222, 184] on textarea at bounding box center [229, 183] width 217 height 45
type textarea "C"
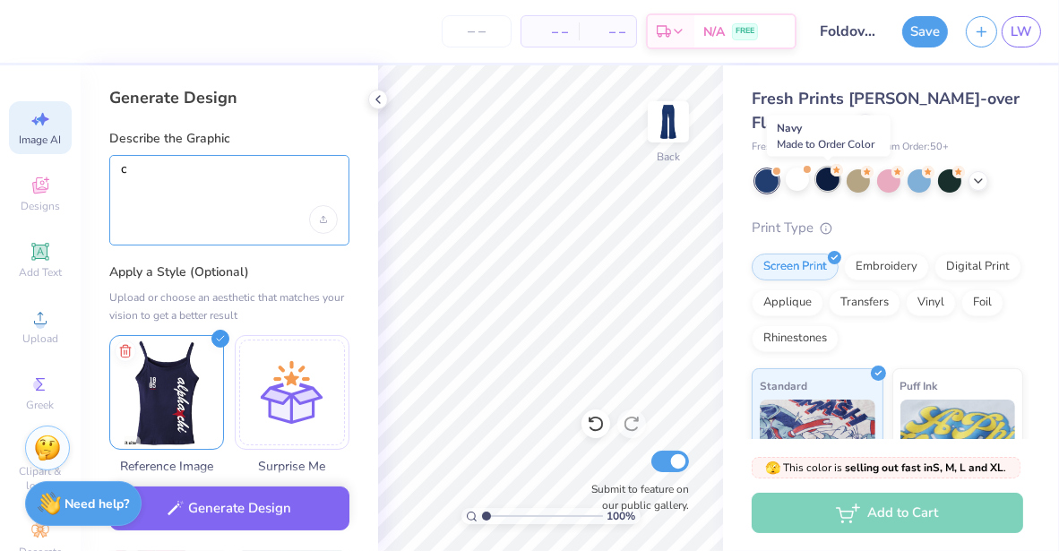
type textarea "c"
click at [831, 184] on div at bounding box center [828, 179] width 23 height 23
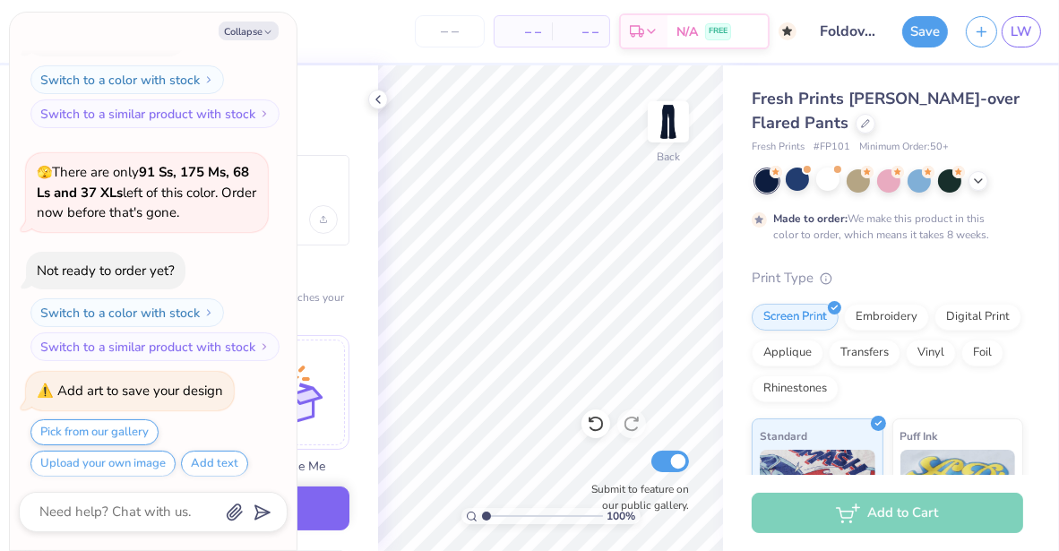
scroll to position [596, 0]
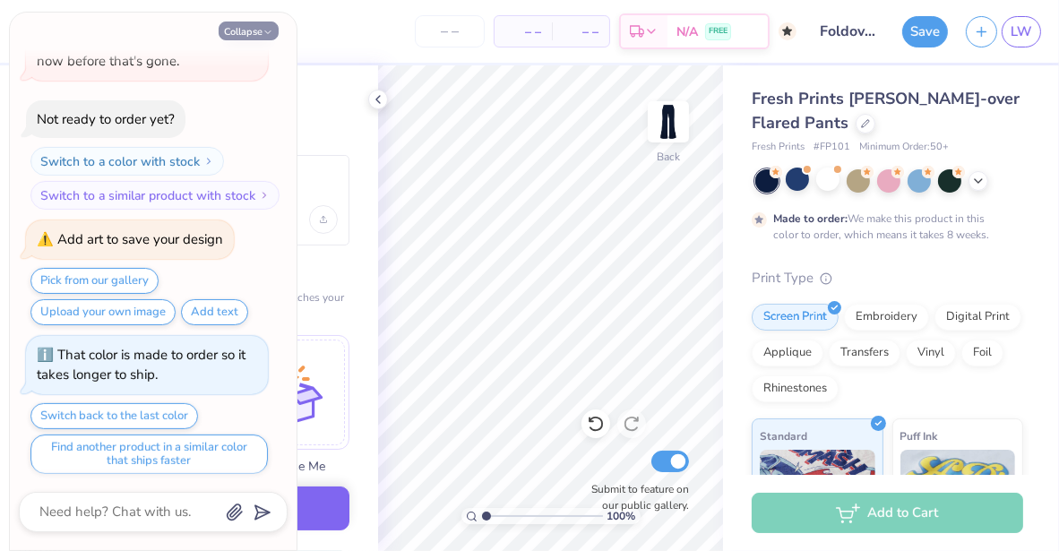
click at [266, 30] on icon "button" at bounding box center [268, 32] width 11 height 11
type textarea "x"
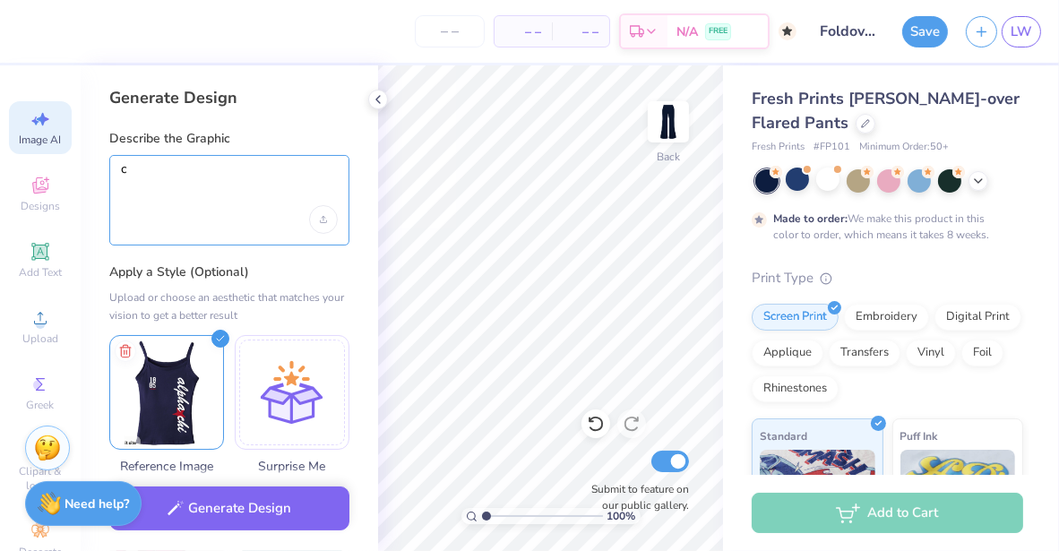
click at [229, 171] on textarea "c" at bounding box center [229, 183] width 217 height 45
type textarea "use this inspo"
